Goal: Task Accomplishment & Management: Use online tool/utility

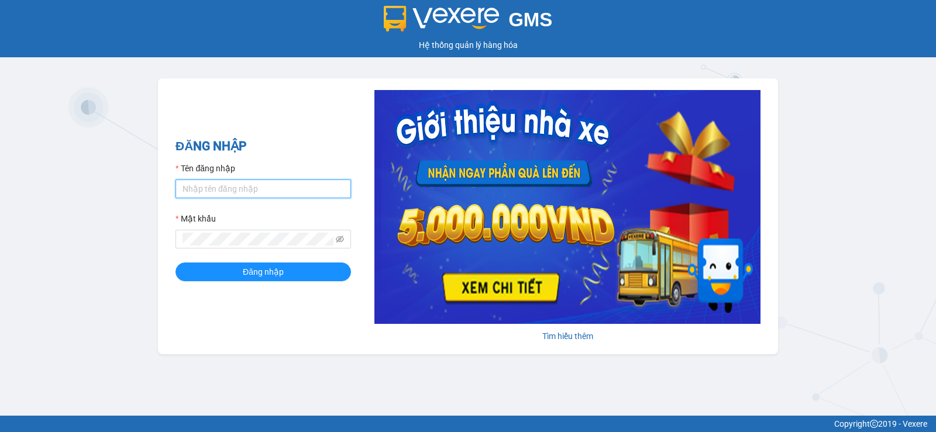
click at [190, 190] on input "Tên đăng nhập" at bounding box center [262, 189] width 175 height 19
type input "duyninhhoa.phucanex"
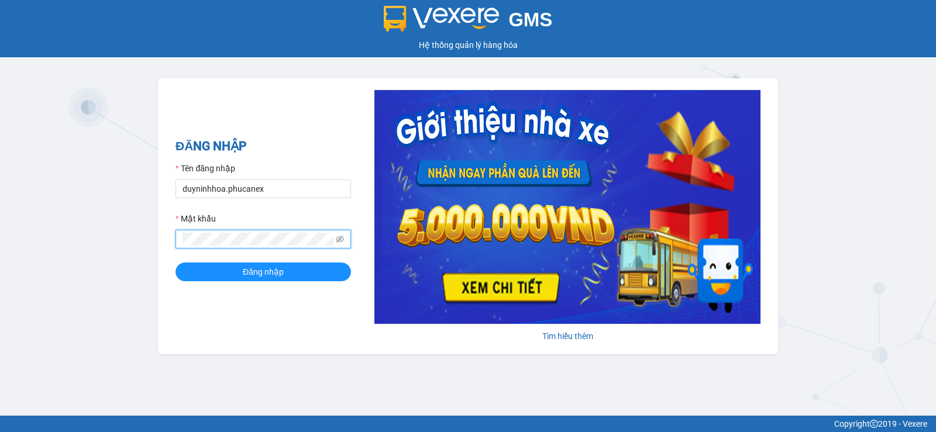
click at [175, 263] on button "Đăng nhập" at bounding box center [262, 272] width 175 height 19
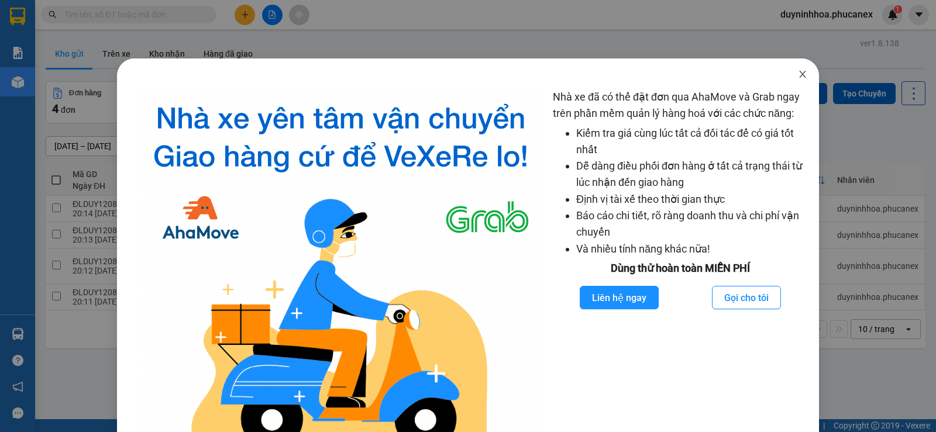
click at [798, 74] on icon "close" at bounding box center [802, 74] width 9 height 9
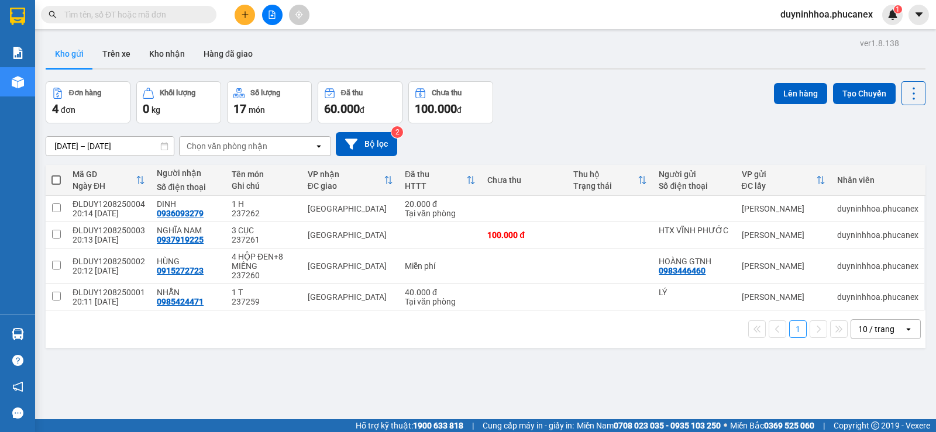
click at [51, 178] on span at bounding box center [55, 179] width 9 height 9
click at [56, 174] on input "checkbox" at bounding box center [56, 174] width 0 height 0
checkbox input "true"
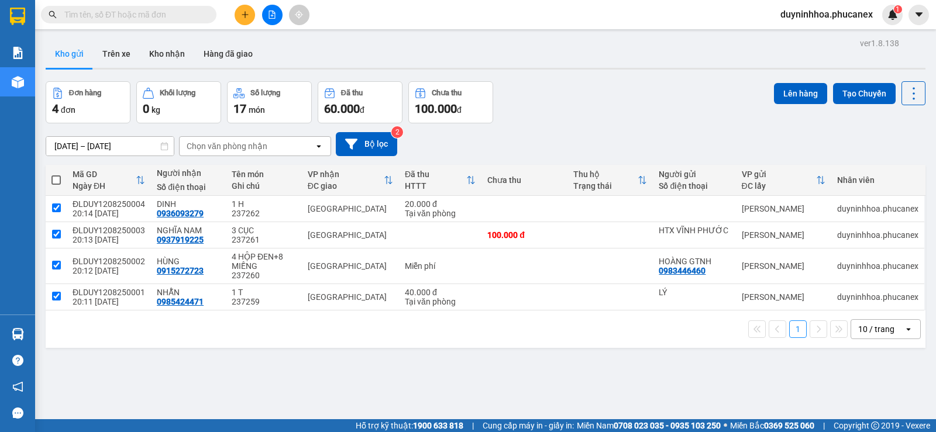
checkbox input "true"
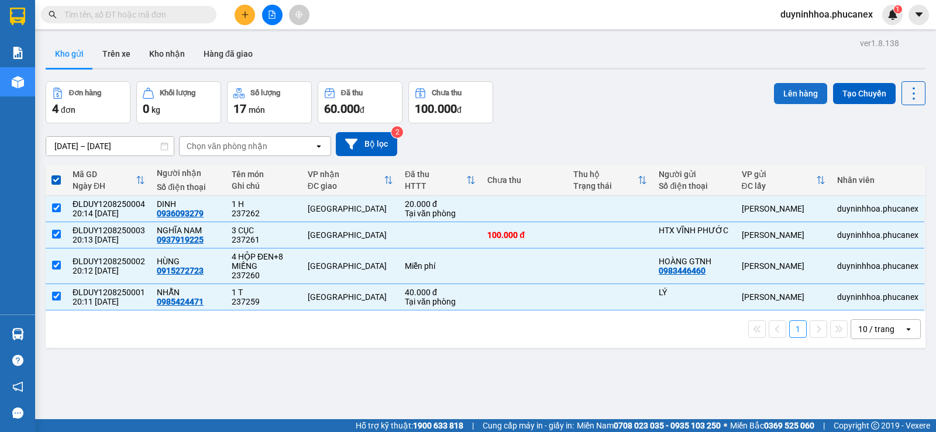
click at [789, 99] on button "Lên hàng" at bounding box center [800, 93] width 53 height 21
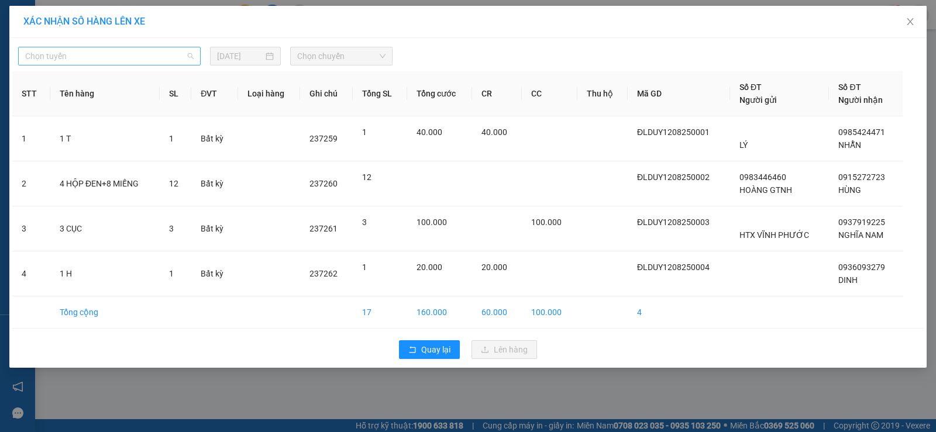
click at [152, 56] on span "Chọn tuyến" at bounding box center [109, 56] width 168 height 18
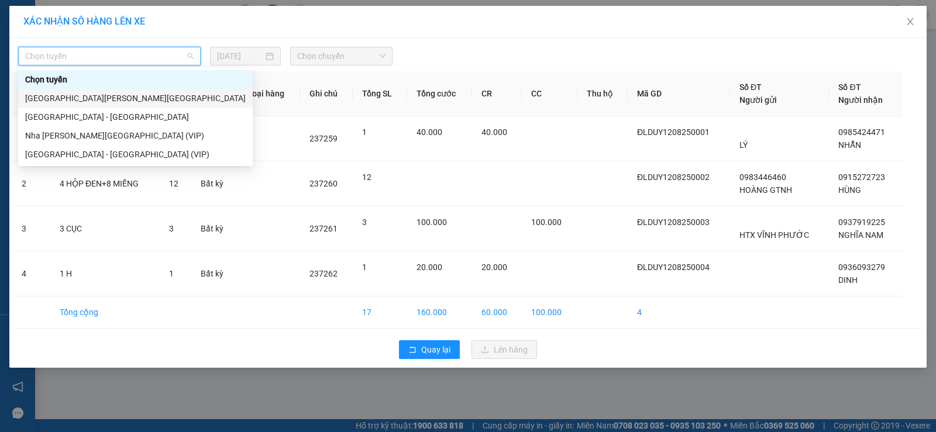
click at [77, 94] on div "Nha Trang - Sài Gòn" at bounding box center [135, 98] width 221 height 13
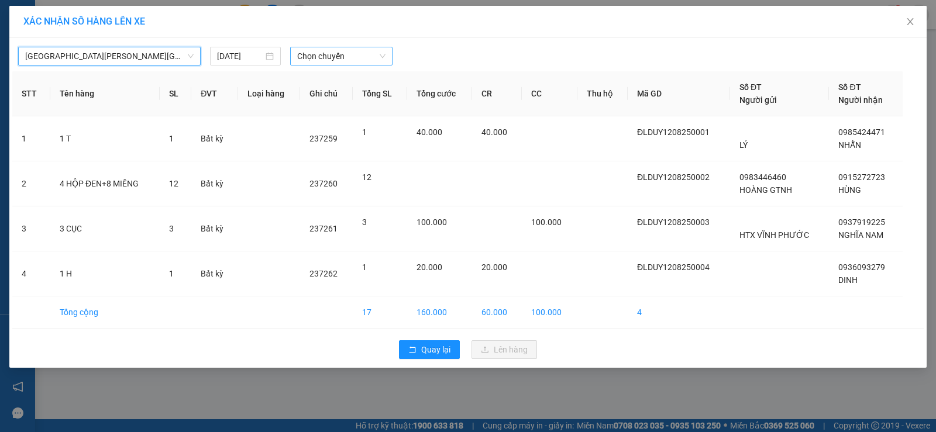
click at [337, 54] on span "Chọn chuyến" at bounding box center [341, 56] width 88 height 18
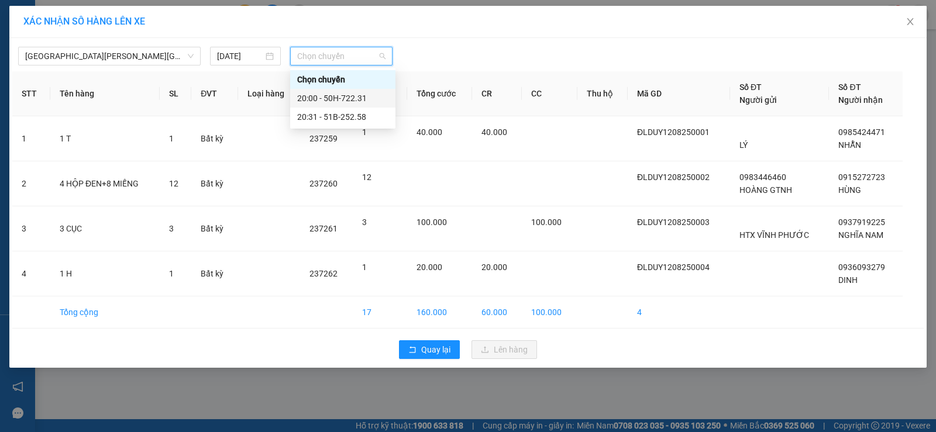
click at [323, 99] on div "20:00 - 50H-722.31" at bounding box center [342, 98] width 91 height 13
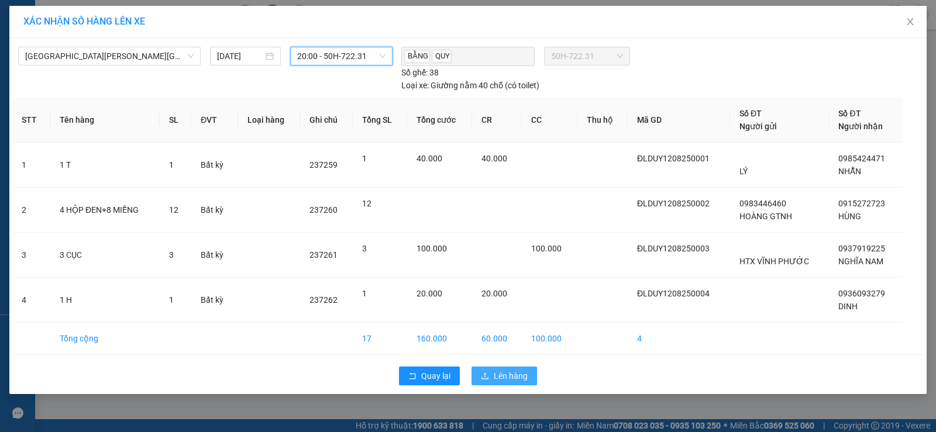
click at [512, 377] on span "Lên hàng" at bounding box center [511, 376] width 34 height 13
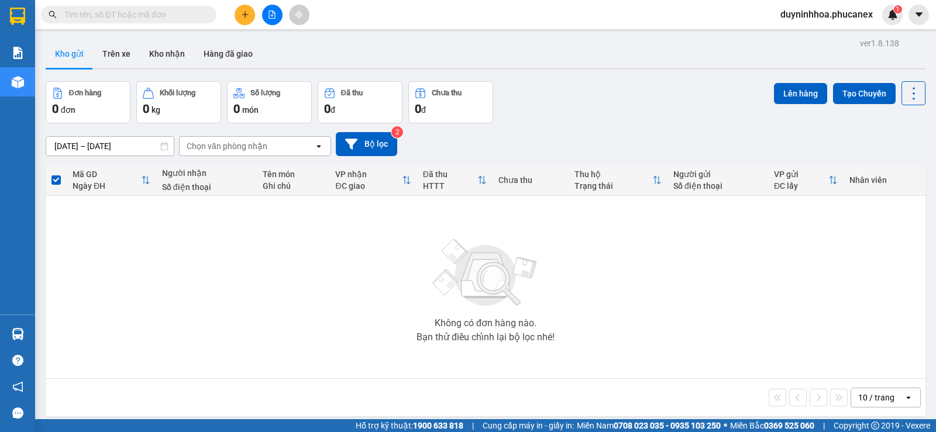
click at [813, 8] on span "duyninhhoa.phucanex" at bounding box center [826, 14] width 111 height 15
click at [804, 36] on span "Đăng xuất" at bounding box center [832, 36] width 87 height 13
